Goal: Information Seeking & Learning: Learn about a topic

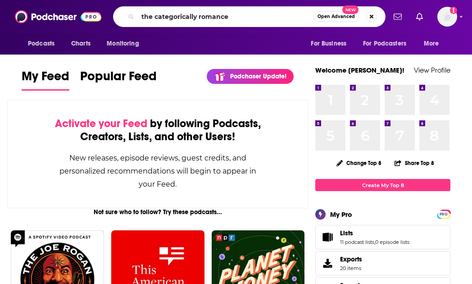
type input "the categorically romance"
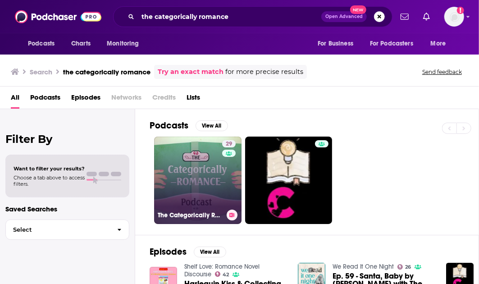
click at [192, 194] on link "29 The Categorically Romance Podcast" at bounding box center [197, 180] width 87 height 87
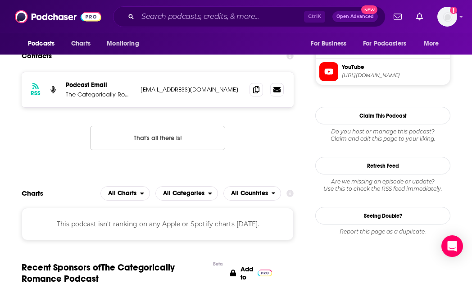
scroll to position [922, 0]
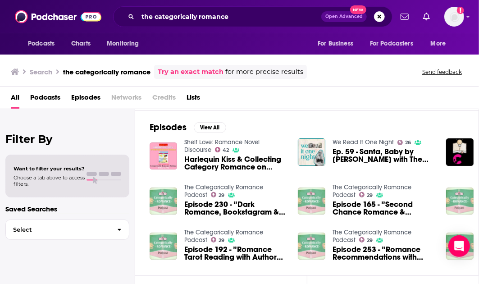
scroll to position [124, 0]
